Goal: Find specific page/section

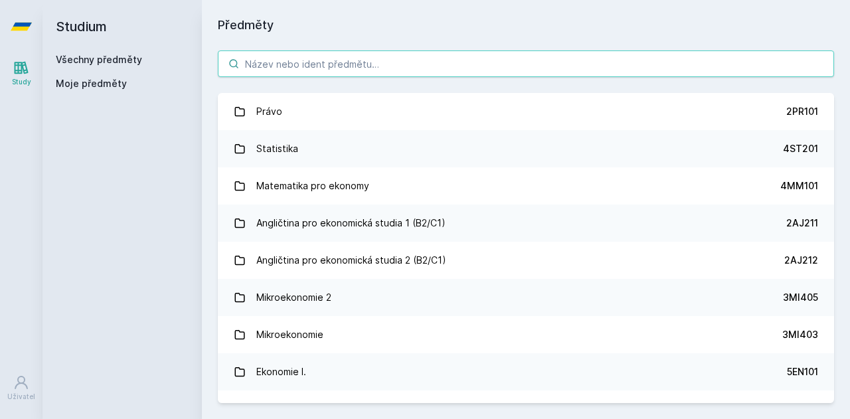
click at [513, 68] on input "search" at bounding box center [526, 63] width 616 height 27
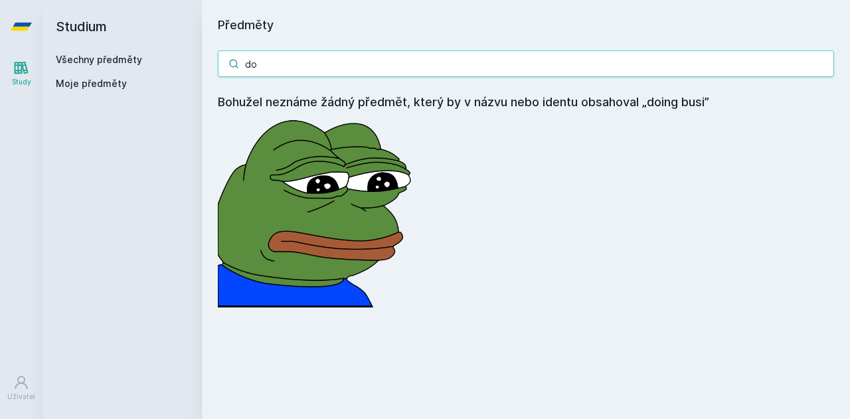
type input "d"
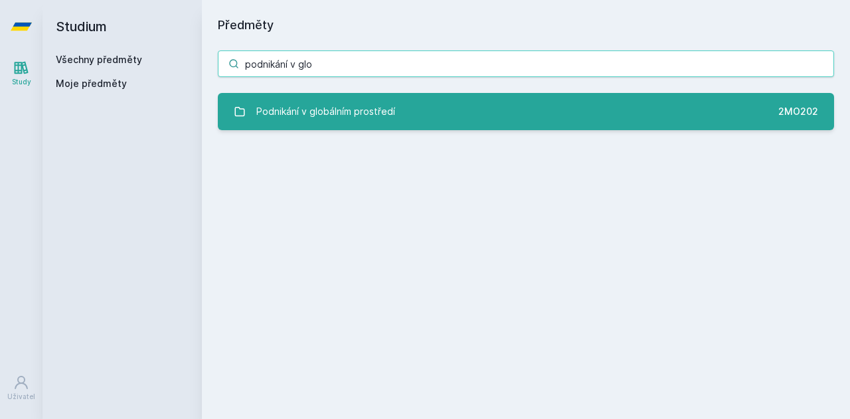
type input "podnikání v glo"
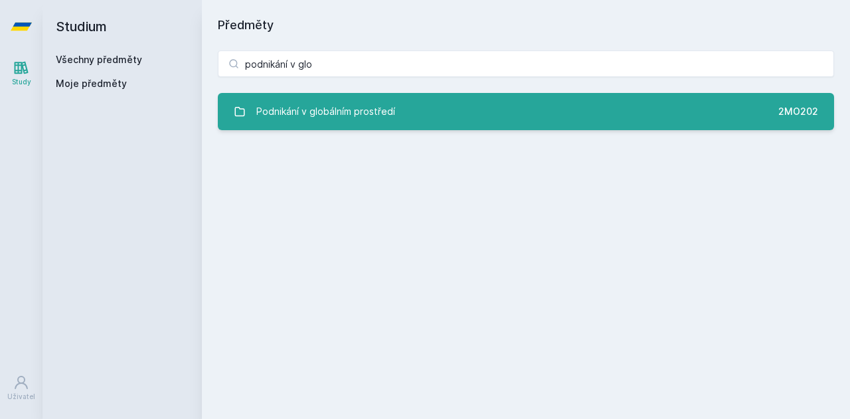
click at [508, 108] on link "Podnikání v globálním prostředí 2MO202" at bounding box center [526, 111] width 616 height 37
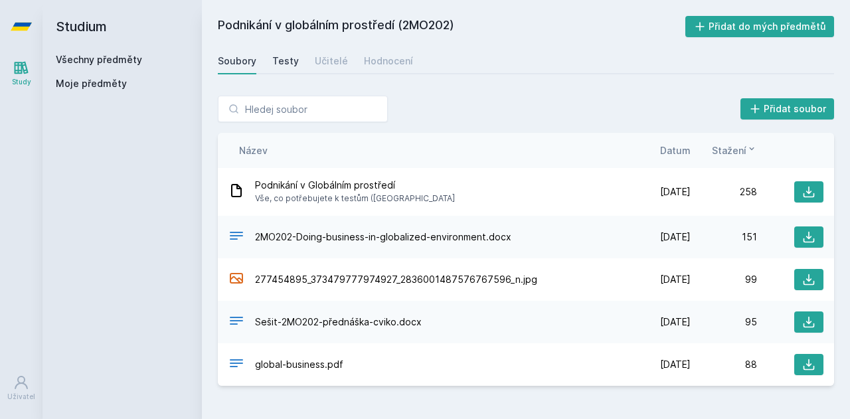
click at [284, 62] on div "Testy" at bounding box center [285, 60] width 27 height 13
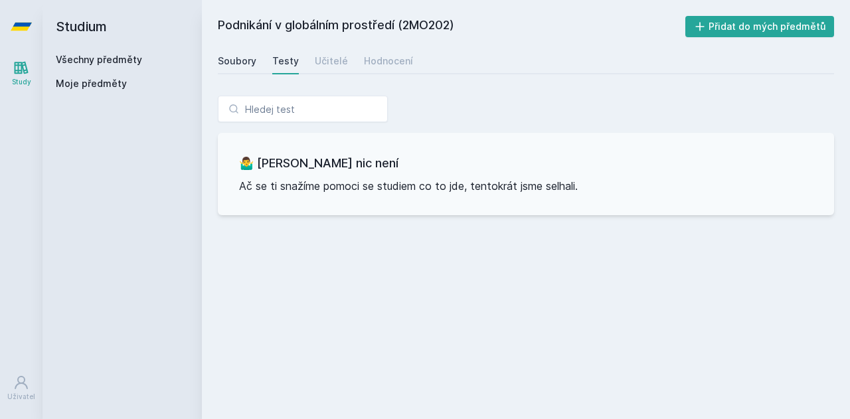
click at [238, 59] on div "Soubory" at bounding box center [237, 60] width 39 height 13
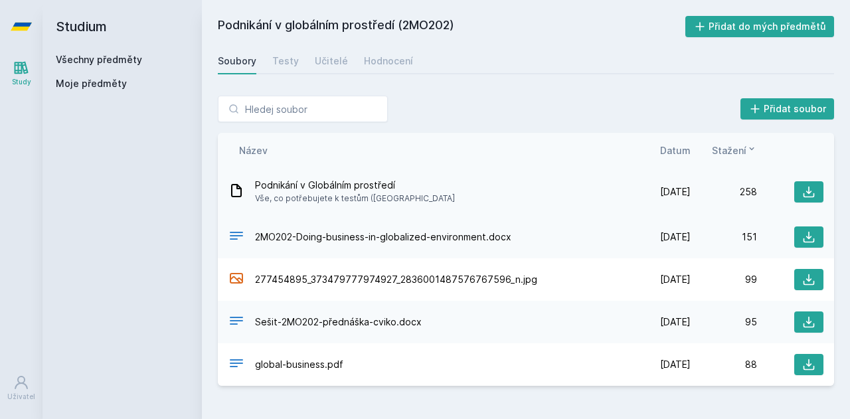
click at [367, 190] on span "Podnikání v Globálním prostředí" at bounding box center [355, 185] width 200 height 13
click at [818, 242] on button at bounding box center [808, 237] width 29 height 21
click at [798, 282] on button at bounding box center [808, 279] width 29 height 21
click at [367, 56] on div "Hodnocení" at bounding box center [388, 60] width 49 height 13
